Goal: Information Seeking & Learning: Learn about a topic

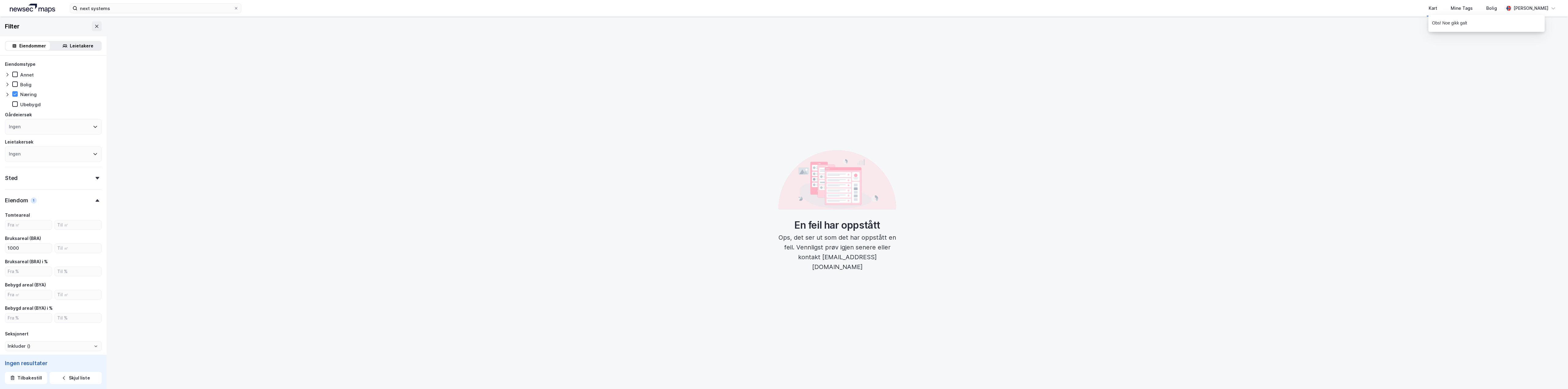
click at [94, 178] on div at bounding box center [784, 194] width 1568 height 389
click at [93, 178] on div at bounding box center [784, 194] width 1568 height 389
click at [39, 178] on div at bounding box center [784, 194] width 1568 height 389
click at [13, 177] on div at bounding box center [784, 194] width 1568 height 389
click at [35, 150] on div at bounding box center [784, 194] width 1568 height 389
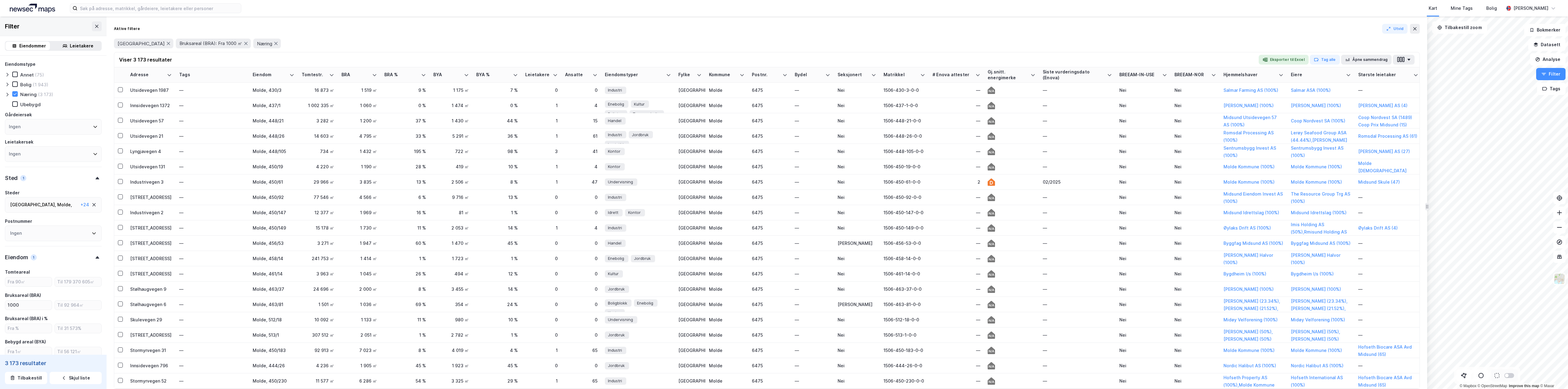
click at [34, 151] on div "Ingen" at bounding box center [53, 154] width 97 height 16
click at [37, 125] on div "Ingen" at bounding box center [53, 127] width 97 height 16
click at [30, 43] on div "Eiendommer" at bounding box center [33, 46] width 27 height 7
click at [91, 205] on icon at bounding box center [94, 205] width 5 height 5
click at [59, 205] on div "Ingen" at bounding box center [53, 205] width 97 height 16
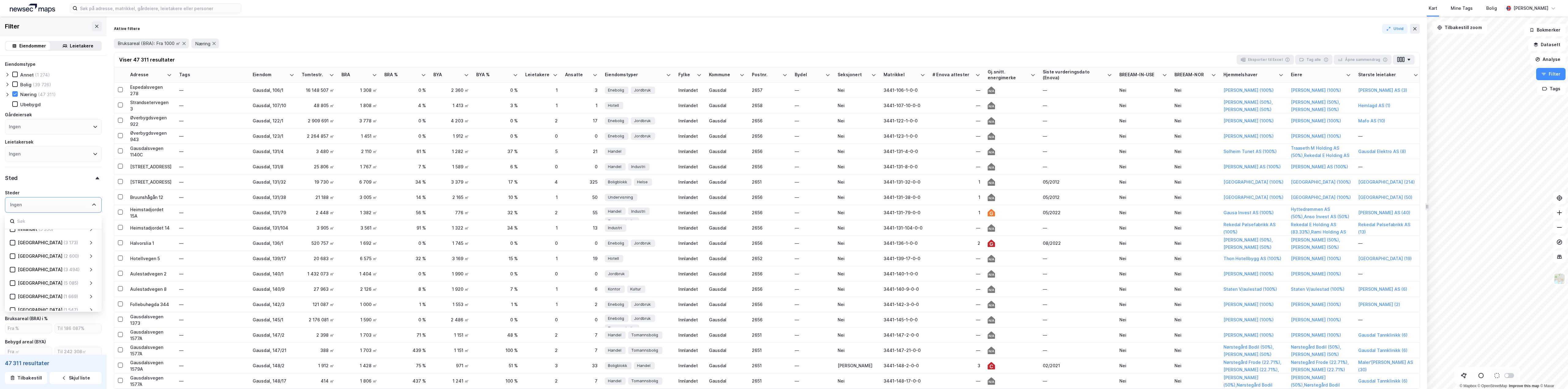
scroll to position [92, 0]
click at [64, 253] on div "(5 085)" at bounding box center [71, 253] width 15 height 7
click at [11, 252] on icon at bounding box center [12, 253] width 4 height 4
type input "Inkluder (5 085)"
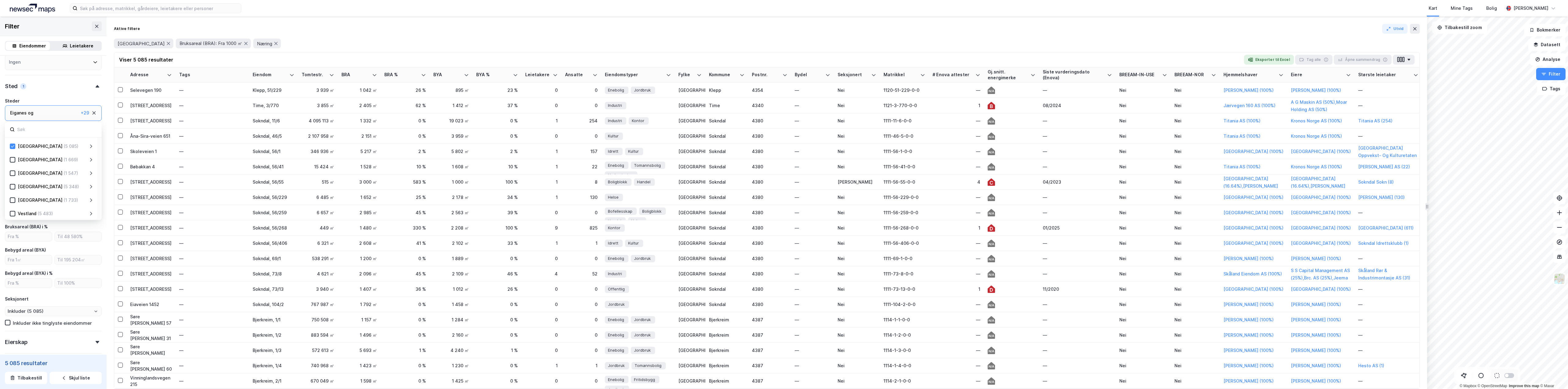
scroll to position [121, 0]
click at [38, 236] on input "number" at bounding box center [29, 236] width 46 height 9
type input "1000"
drag, startPoint x: 35, startPoint y: 237, endPoint x: 0, endPoint y: 237, distance: 35.0
click at [0, 237] on div "Eiendomstype Annet (128) Bolig (3 457) Næring (5 085) [GEOGRAPHIC_DATA] Gårdeie…" at bounding box center [53, 199] width 107 height 470
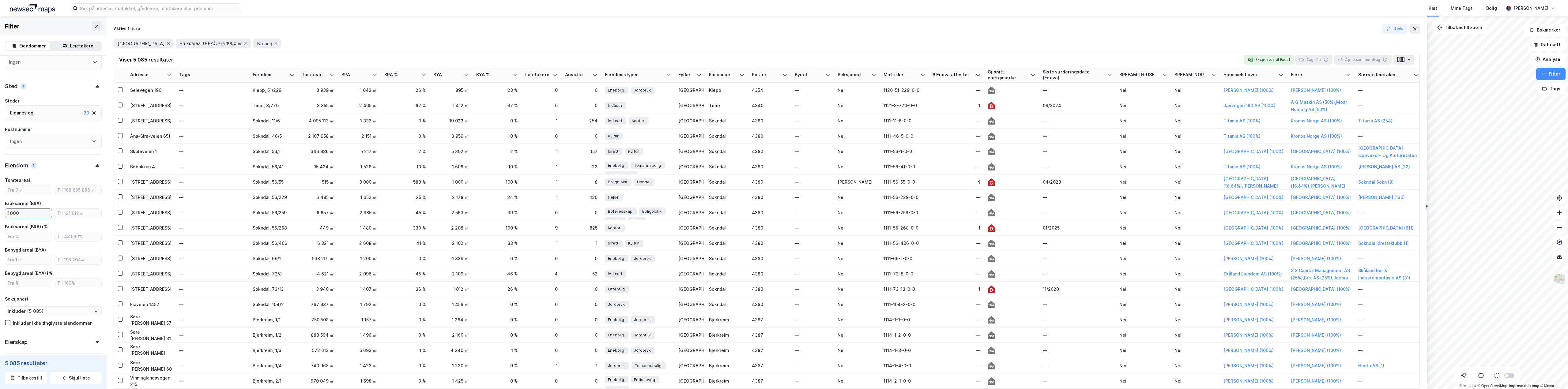
click at [38, 212] on input "1000" at bounding box center [29, 213] width 46 height 9
click at [88, 267] on div "Eierskap" at bounding box center [53, 266] width 97 height 18
click at [23, 253] on div "Privat" at bounding box center [27, 253] width 13 height 6
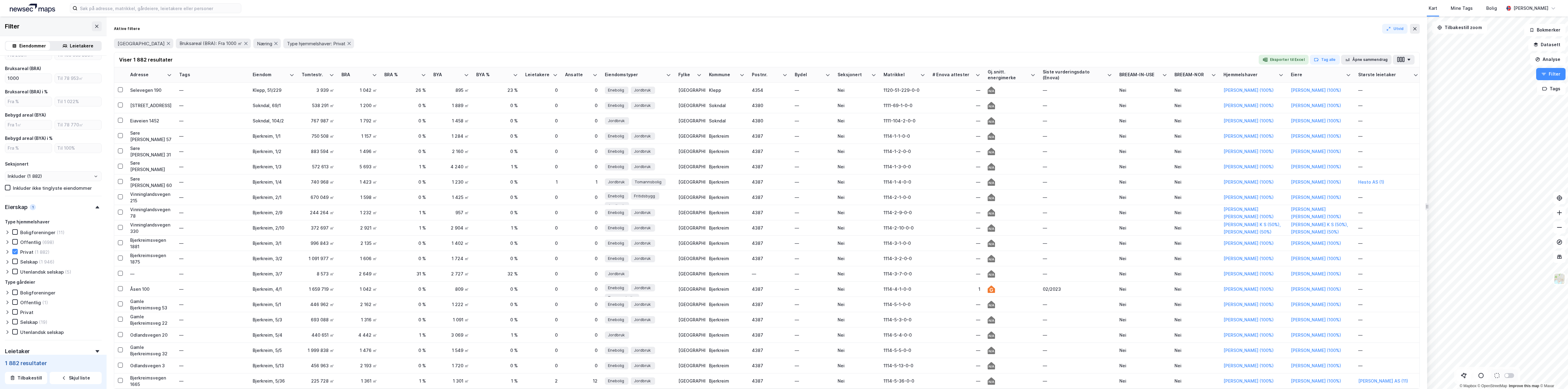
click at [29, 253] on div "Privat" at bounding box center [27, 253] width 13 height 6
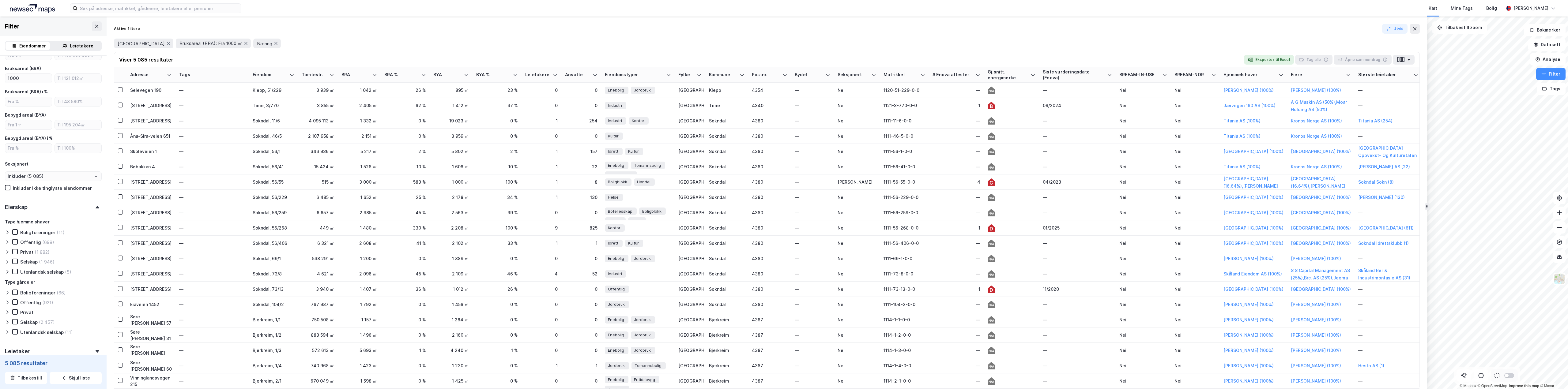
click at [29, 261] on div "Selskap" at bounding box center [29, 262] width 18 height 6
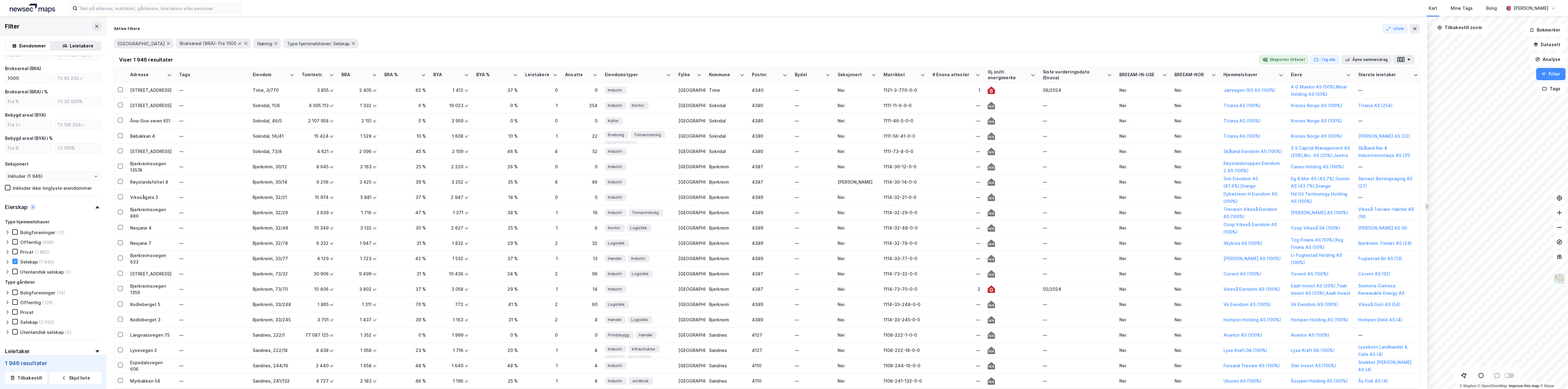
click at [38, 234] on div "Boligforeninger" at bounding box center [38, 233] width 35 height 6
click at [41, 315] on div "ESG" at bounding box center [53, 310] width 97 height 18
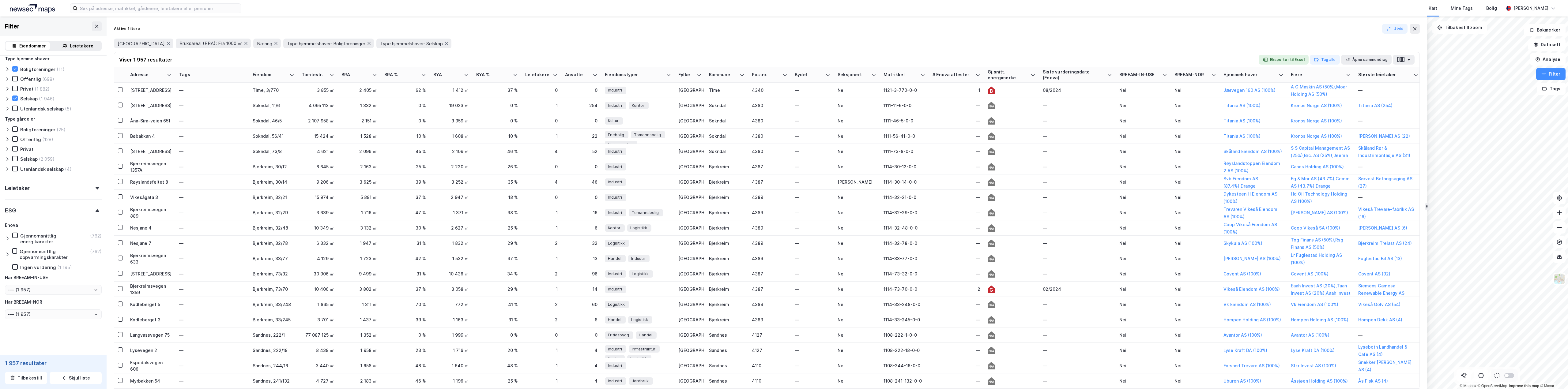
click at [43, 266] on div "Ingen vurdering" at bounding box center [38, 268] width 36 height 6
type input "Inkluder (1 195)"
type input "--- (1 195)"
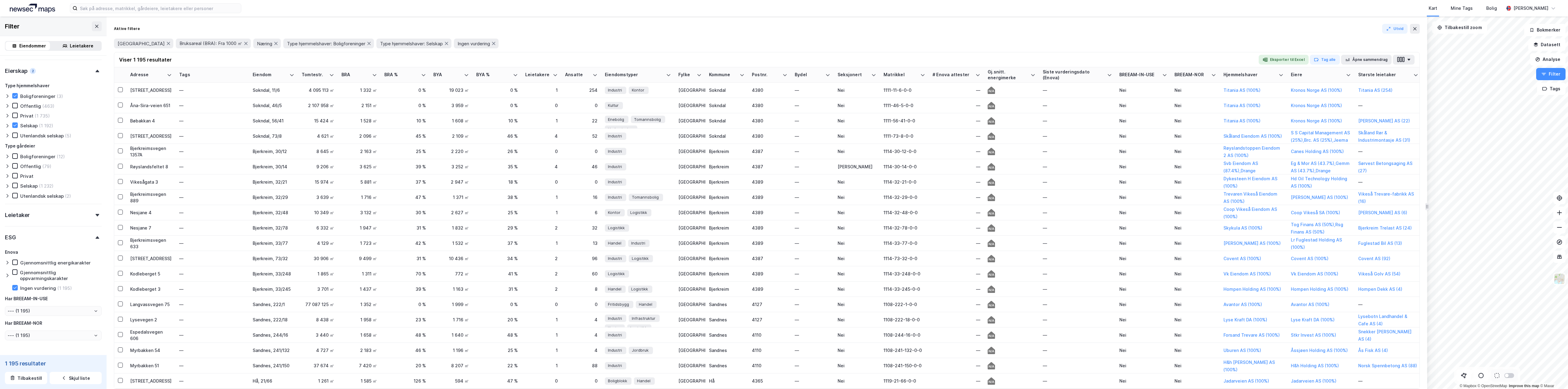
scroll to position [354, 0]
click at [364, 122] on div "1 528 ㎡" at bounding box center [359, 121] width 35 height 7
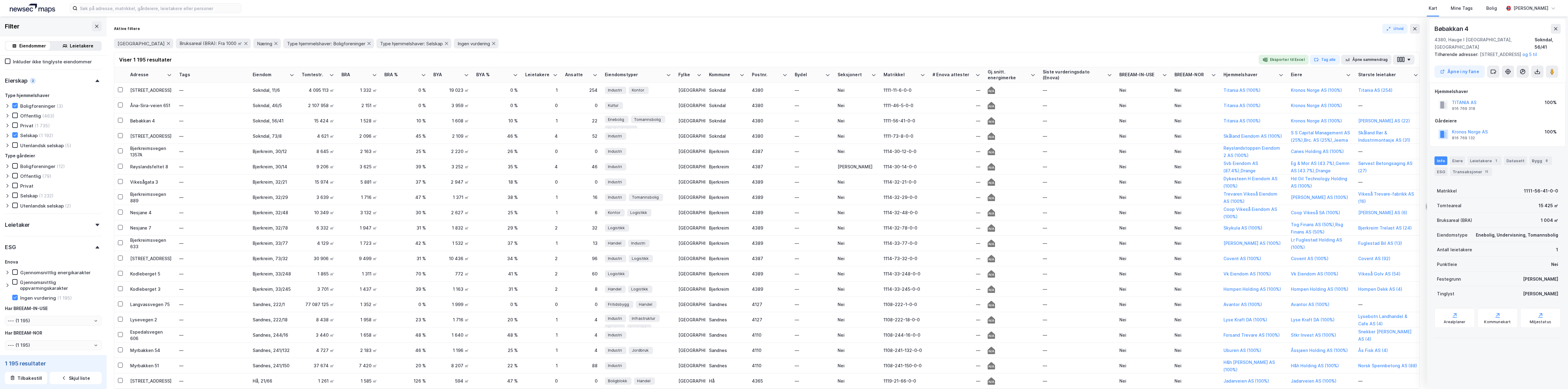
click at [1443, 161] on div "Info" at bounding box center [1441, 161] width 13 height 9
click at [0, 0] on button "Kronos Norge AS" at bounding box center [0, 0] width 0 height 0
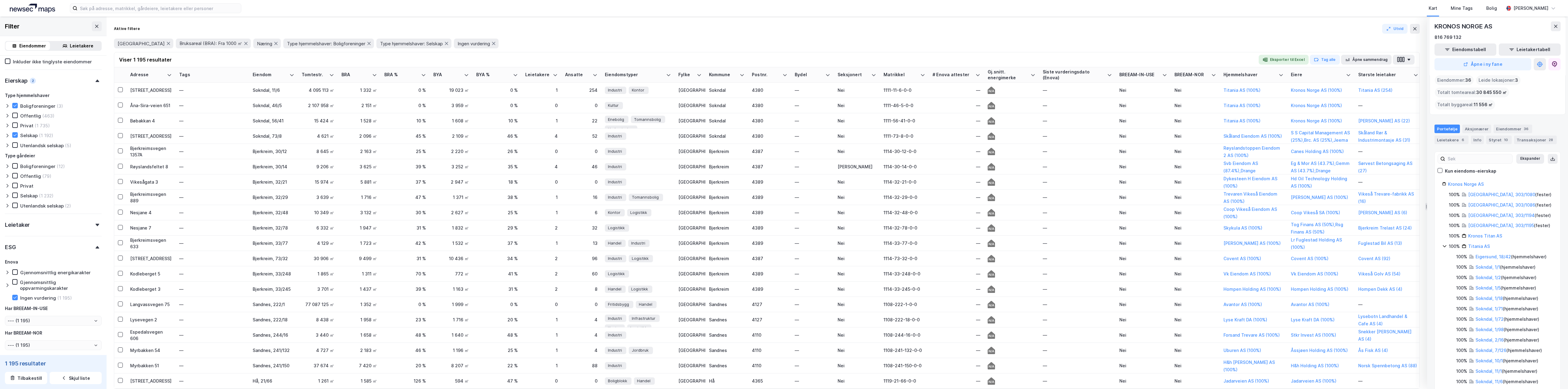
scroll to position [0, 0]
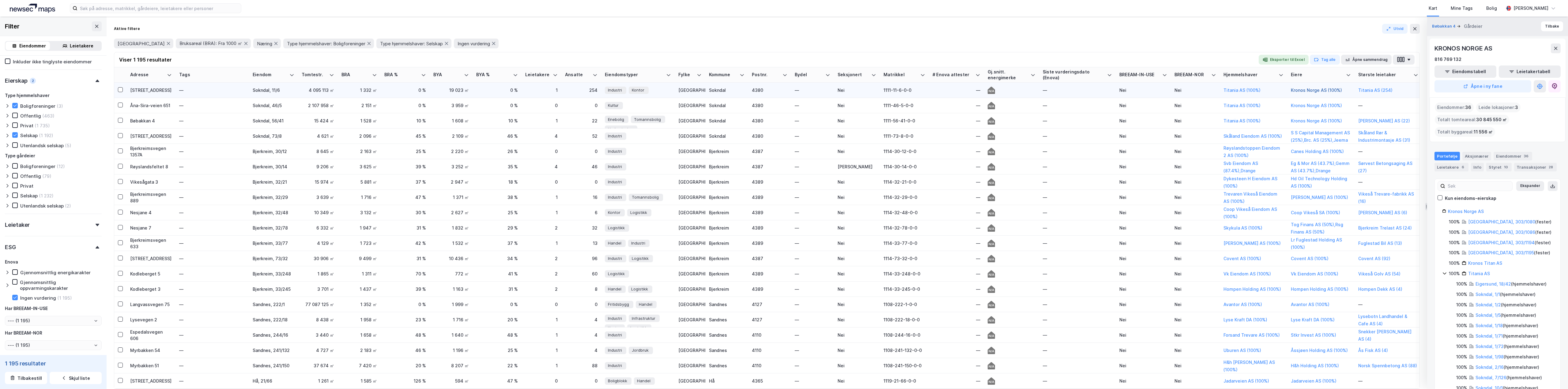
click at [0, 0] on button "Kronos Norge AS (100%)" at bounding box center [0, 0] width 0 height 0
drag, startPoint x: 1469, startPoint y: 59, endPoint x: 1433, endPoint y: 59, distance: 36.0
click at [1433, 59] on div "KRONOS [GEOGRAPHIC_DATA] AS 816 769 132 Eiendomstabell Leietakertabell Åpne i n…" at bounding box center [1497, 68] width 136 height 59
copy div "816 769 132"
click at [640, 15] on div "Kart Mine Tags Bolig" at bounding box center [887, 8] width 1233 height 16
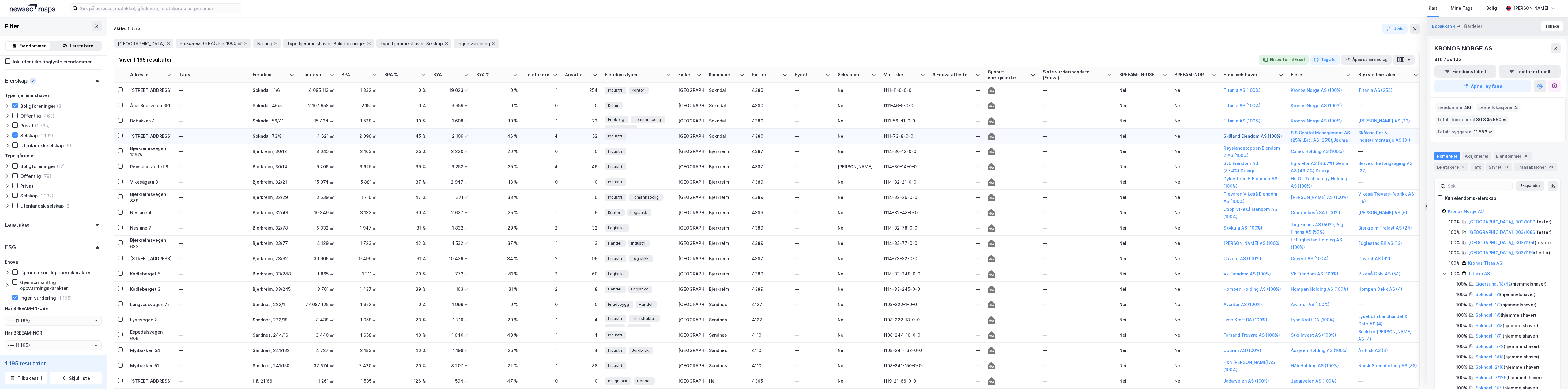
click at [0, 0] on button "Skåland Eiendom AS (100%)" at bounding box center [0, 0] width 0 height 0
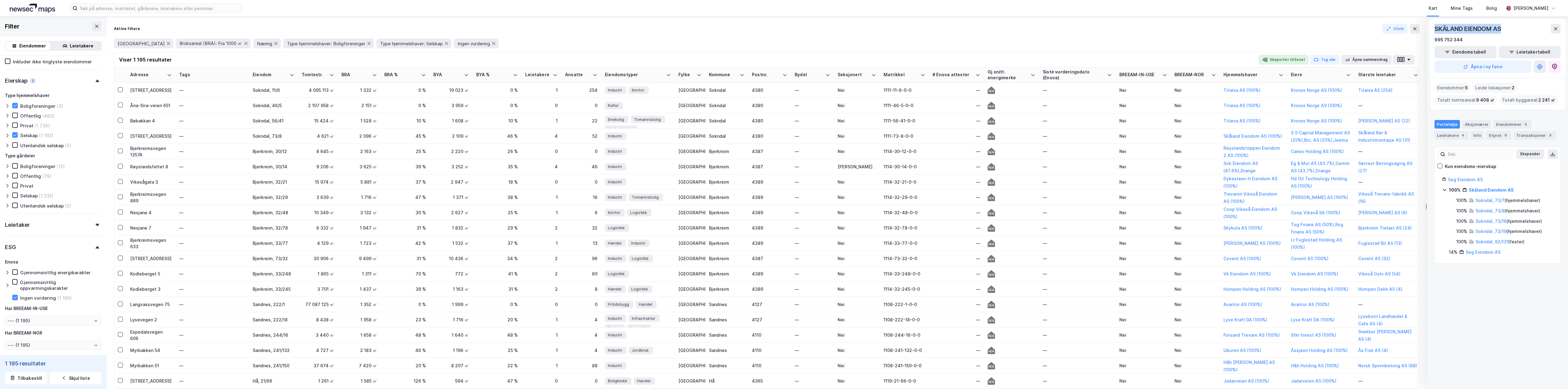
drag, startPoint x: 1507, startPoint y: 27, endPoint x: 1434, endPoint y: 24, distance: 73.1
click at [1434, 24] on div "SKÅLAND EIENDOM AS 995 752 344 Eiendomstabell Leietakertabell Åpne i ny fane" at bounding box center [1497, 48] width 136 height 59
copy div "SKÅLAND EIENDOM AS"
click at [1366, 136] on div "Skåland Rør & Industrimontasje AS (31)" at bounding box center [1388, 136] width 60 height 15
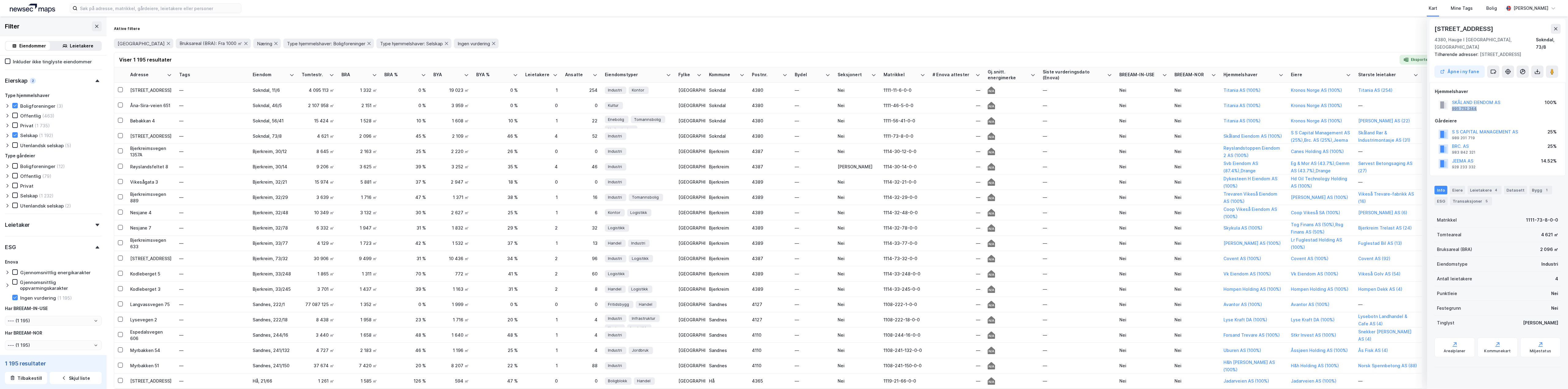
drag, startPoint x: 1479, startPoint y: 104, endPoint x: 1452, endPoint y: 103, distance: 27.0
click at [1452, 103] on div "SKÅLAND EIENDOM AS 995 752 344 100%" at bounding box center [1497, 105] width 125 height 15
click at [1499, 141] on div "BRC. AS 983 842 321 25%" at bounding box center [1497, 149] width 125 height 15
click at [1460, 186] on div "Eiere" at bounding box center [1457, 190] width 15 height 9
click at [1442, 186] on div "Info" at bounding box center [1441, 190] width 13 height 9
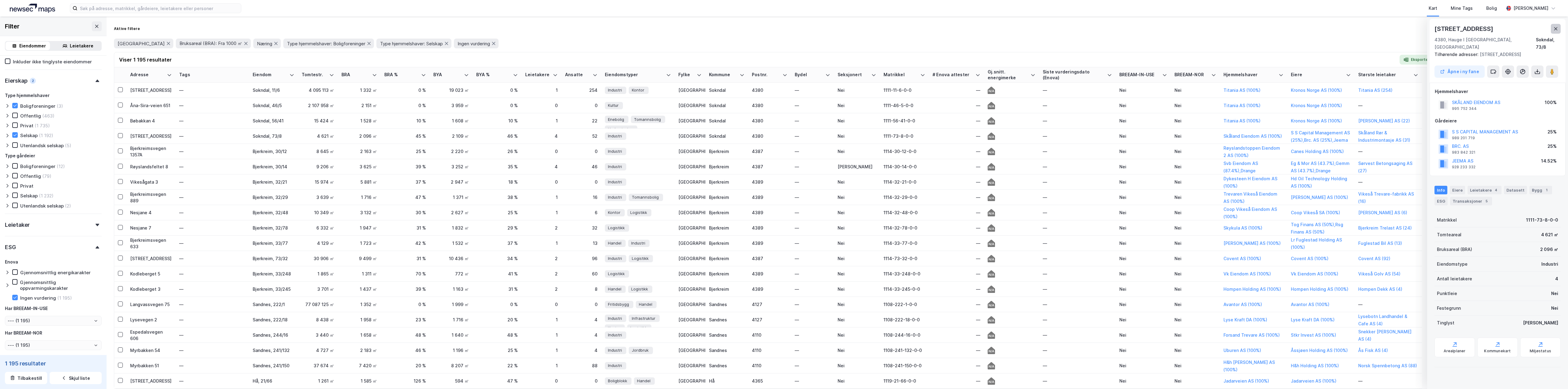
click at [1555, 27] on icon at bounding box center [1556, 29] width 5 height 5
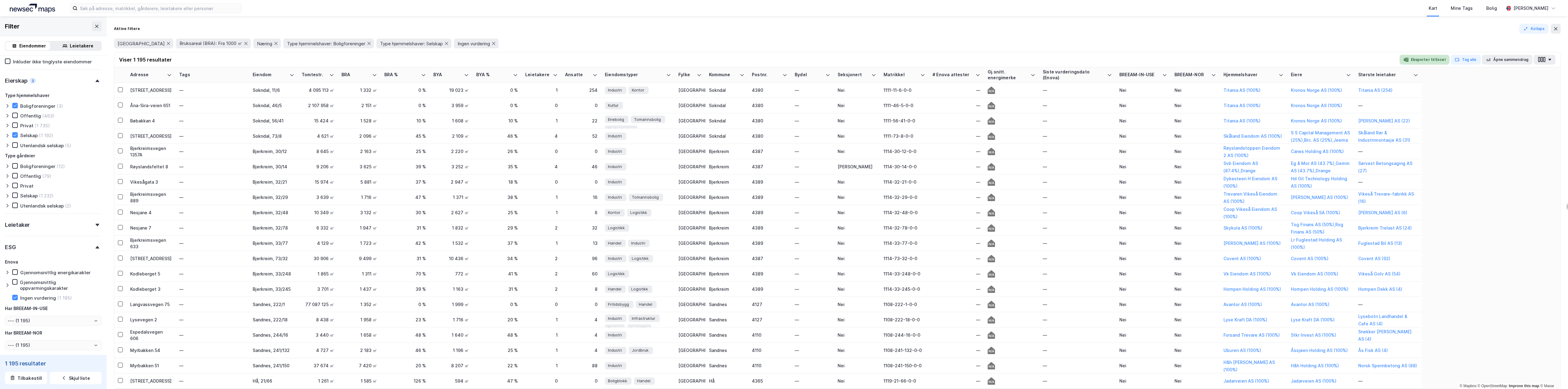
click at [1437, 59] on button "Eksporter til Excel" at bounding box center [1424, 60] width 50 height 10
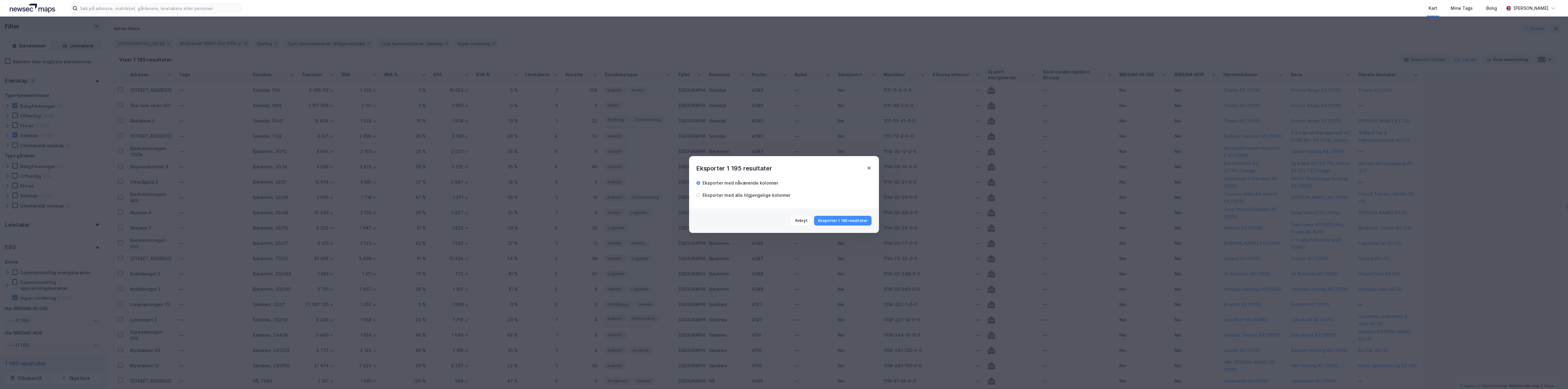
click at [870, 170] on icon at bounding box center [869, 168] width 5 height 5
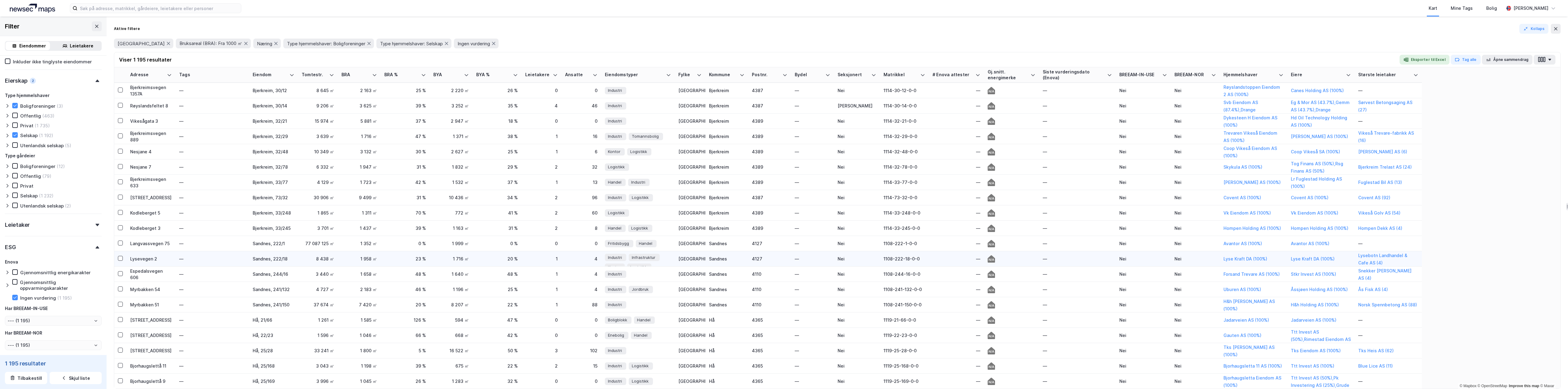
scroll to position [61, 0]
click at [155, 242] on div "Langvassvegen 75" at bounding box center [151, 243] width 41 height 7
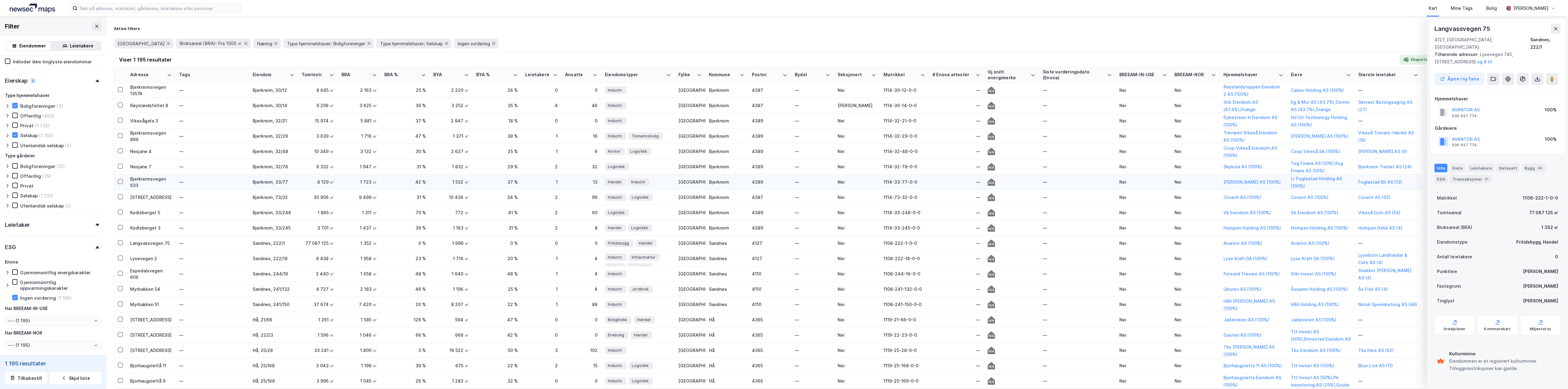
scroll to position [0, 0]
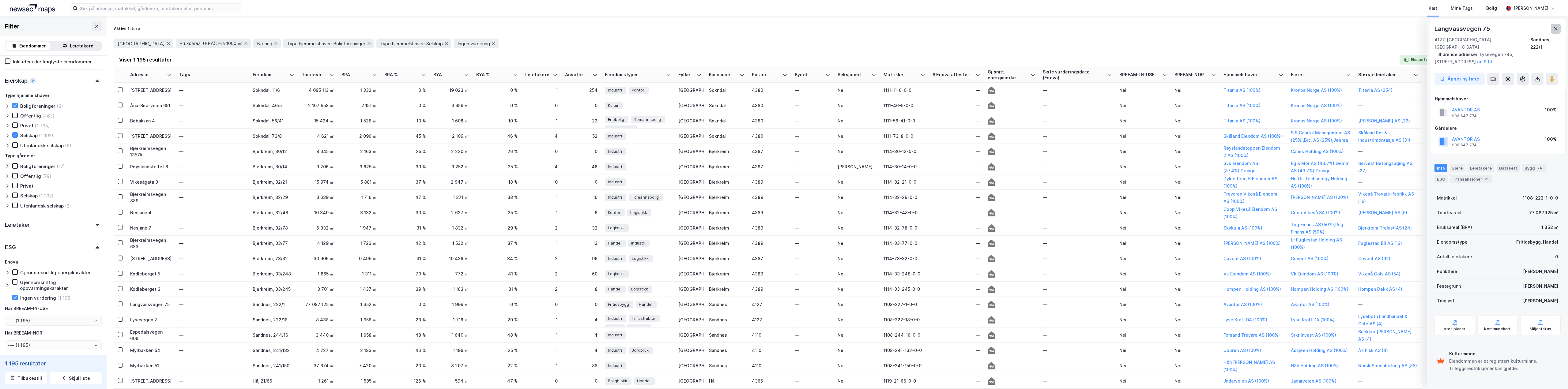
click at [1555, 29] on icon at bounding box center [1556, 29] width 4 height 3
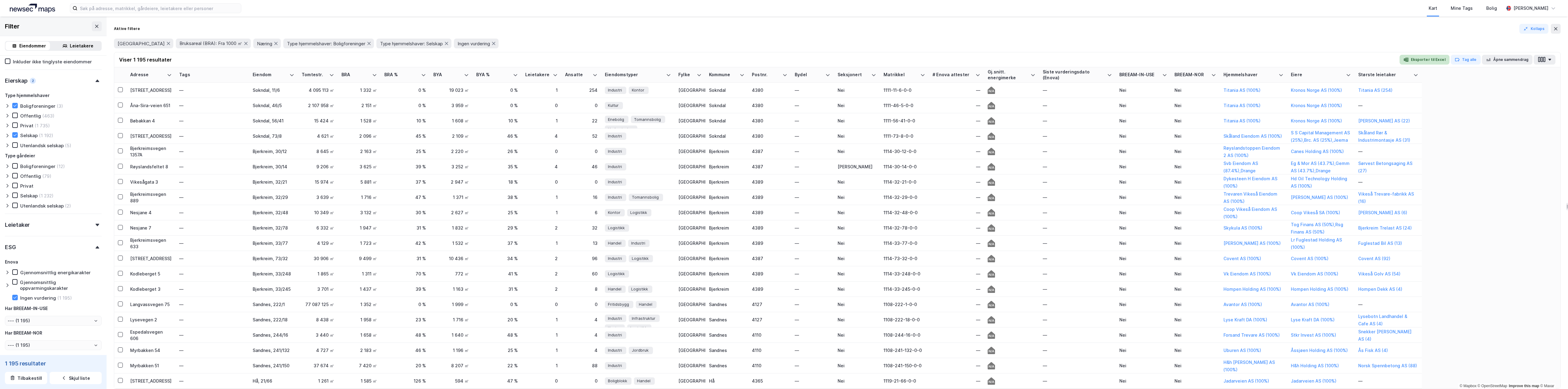
click at [1430, 60] on button "Eksporter til Excel" at bounding box center [1424, 60] width 50 height 10
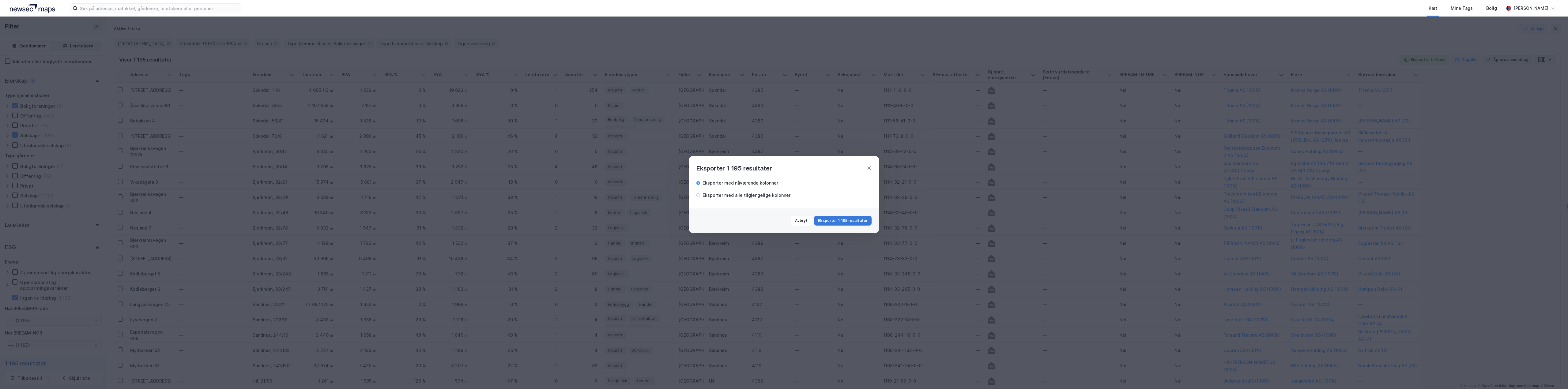
click at [839, 219] on button "Eksporter 1 195 resultater" at bounding box center [842, 221] width 58 height 10
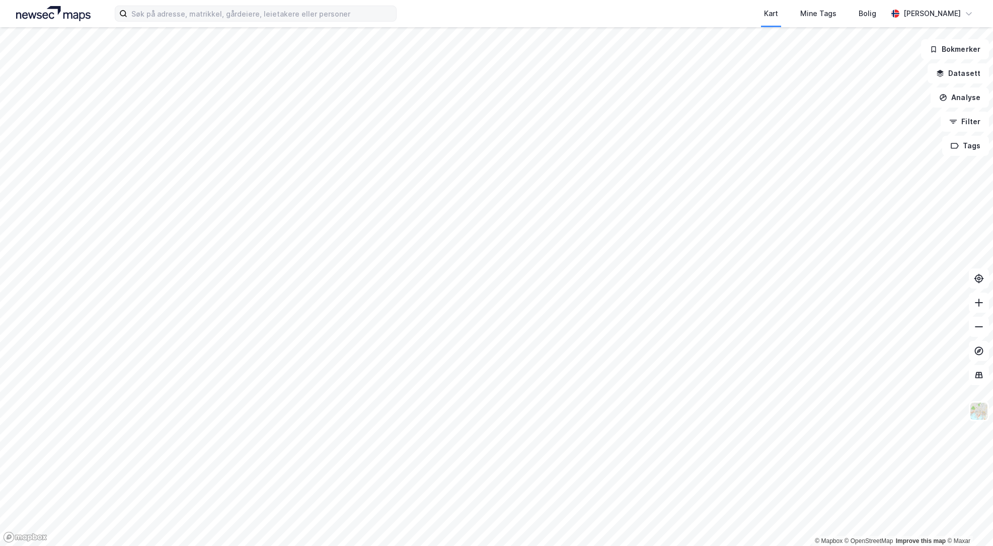
click at [153, 22] on div "Kart Mine Tags Bolig Brage Pedersen" at bounding box center [496, 13] width 993 height 27
click at [153, 15] on input at bounding box center [261, 13] width 269 height 15
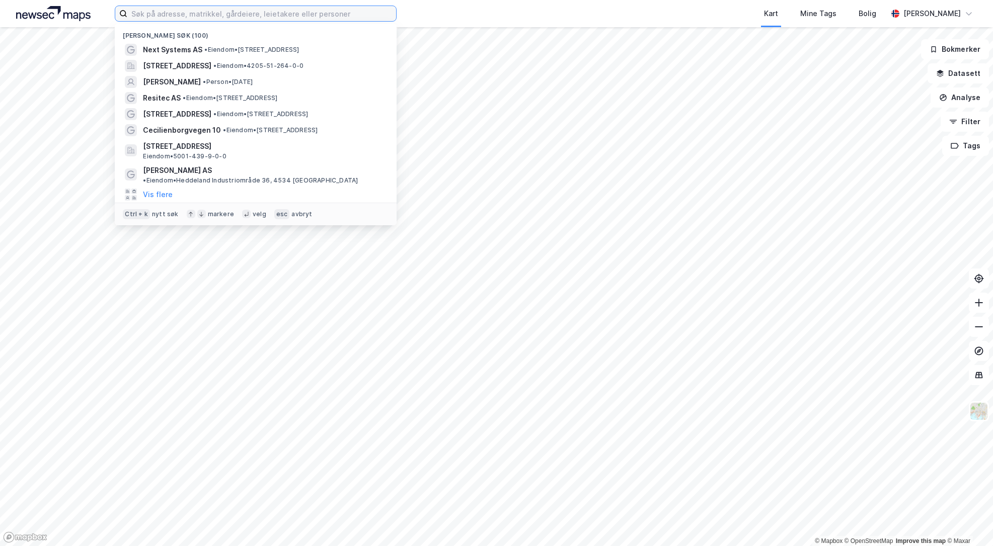
paste input "SKÅLAND RØR & INDUSTRIMONTASJE AS"
type input "SKÅLAND RØR & INDUSTRIMONTASJE AS"
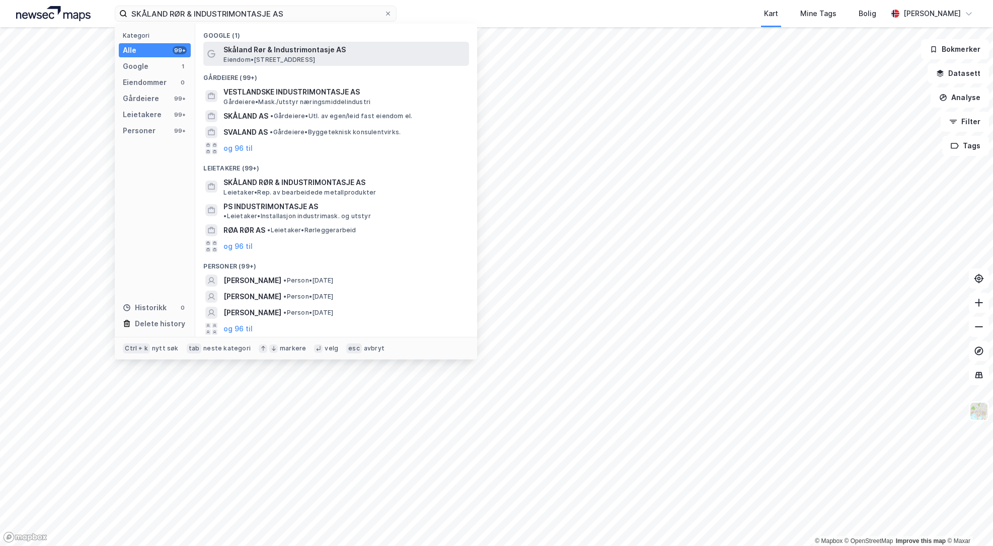
click at [303, 53] on span "Skåland Rør & Industrimontasje AS" at bounding box center [344, 50] width 242 height 12
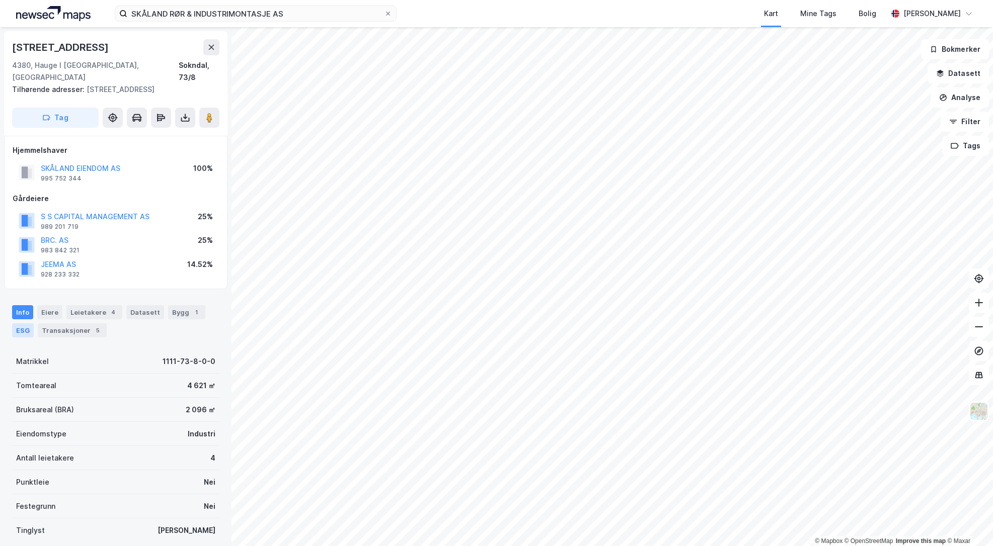
click at [16, 324] on div "ESG" at bounding box center [23, 331] width 22 height 14
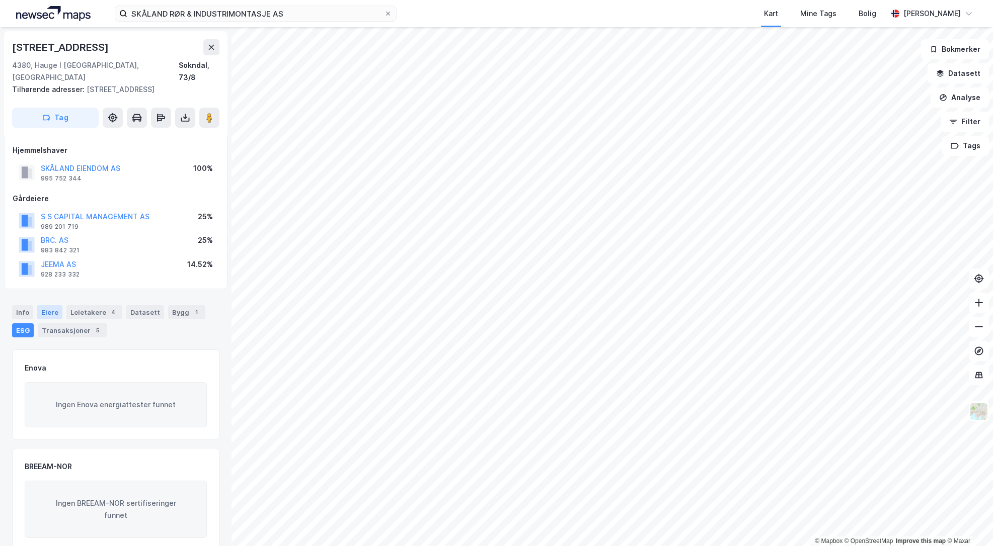
click at [44, 305] on div "Eiere" at bounding box center [49, 312] width 25 height 14
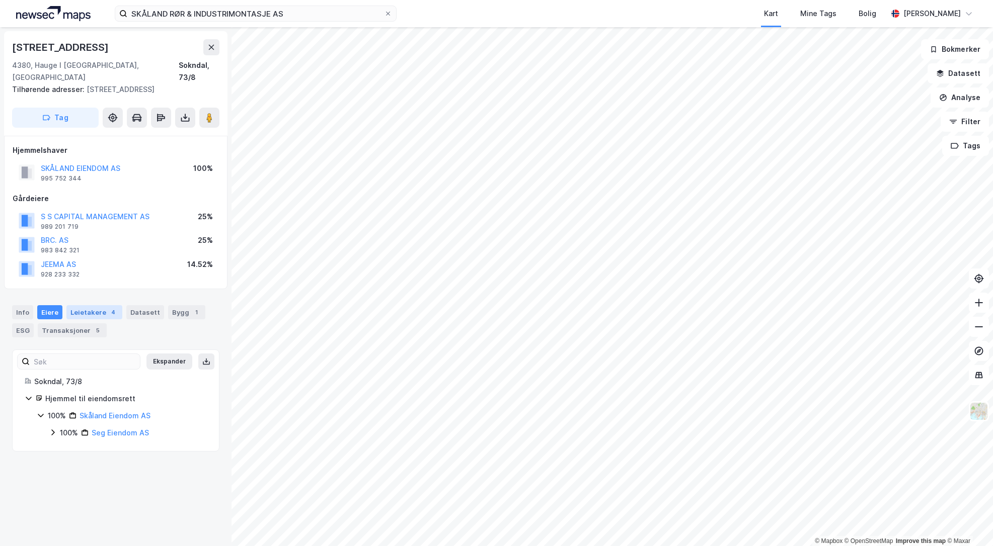
click at [83, 305] on div "Leietakere 4" at bounding box center [94, 312] width 56 height 14
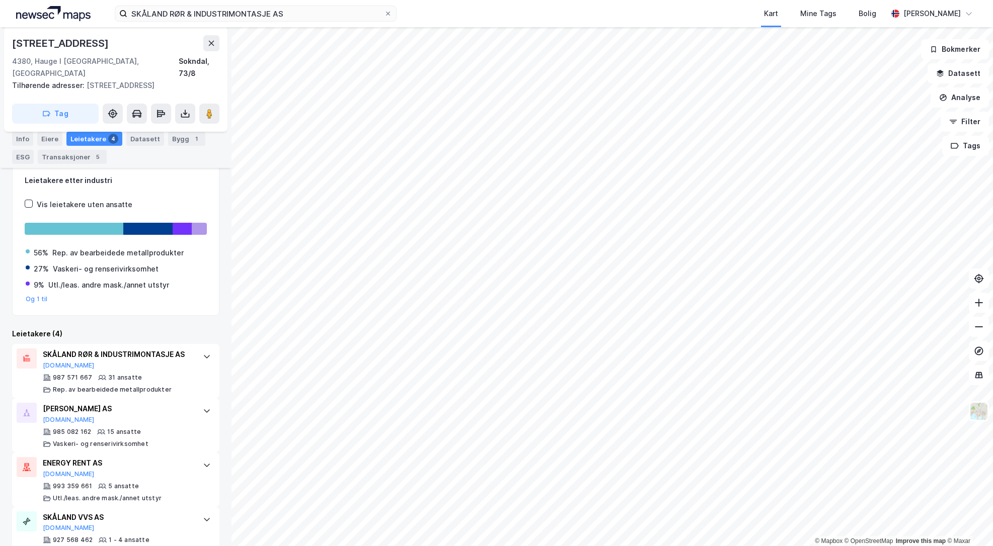
scroll to position [201, 0]
